Goal: Navigation & Orientation: Find specific page/section

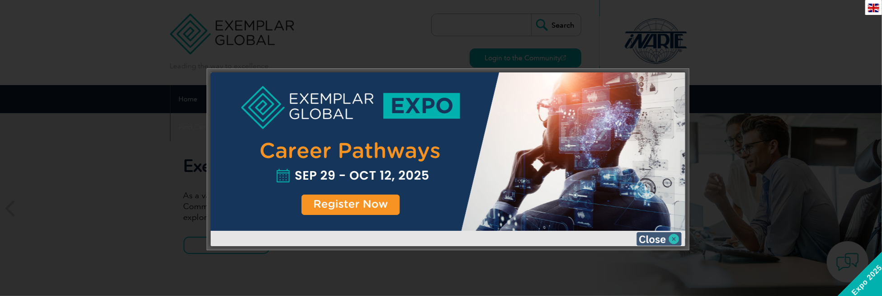
click at [664, 239] on img at bounding box center [658, 239] width 45 height 14
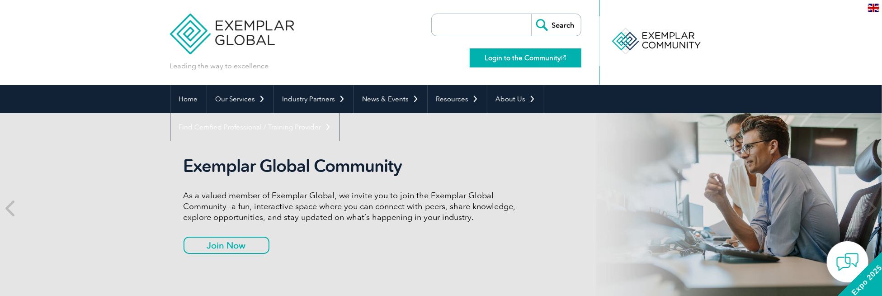
click at [539, 59] on link "Login to the Community" at bounding box center [526, 57] width 112 height 19
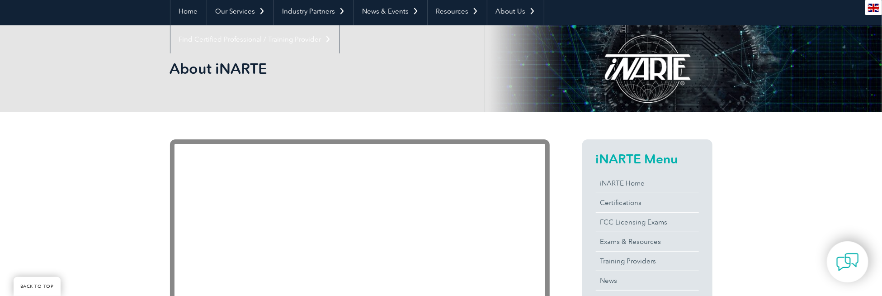
scroll to position [90, 0]
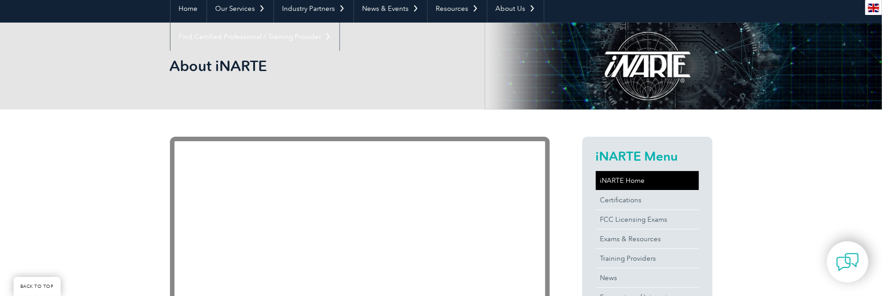
click at [614, 181] on link "iNARTE Home" at bounding box center [647, 180] width 103 height 19
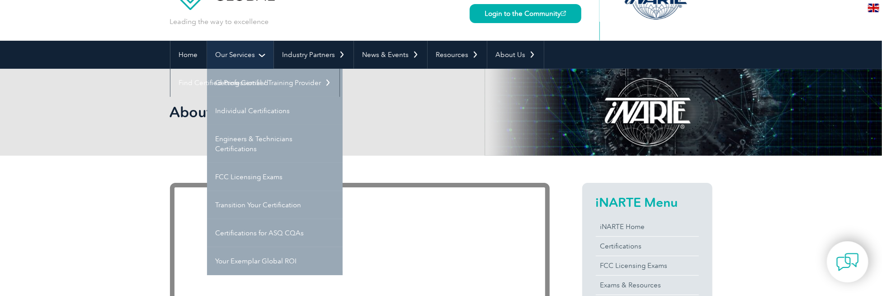
scroll to position [45, 0]
